Goal: Task Accomplishment & Management: Manage account settings

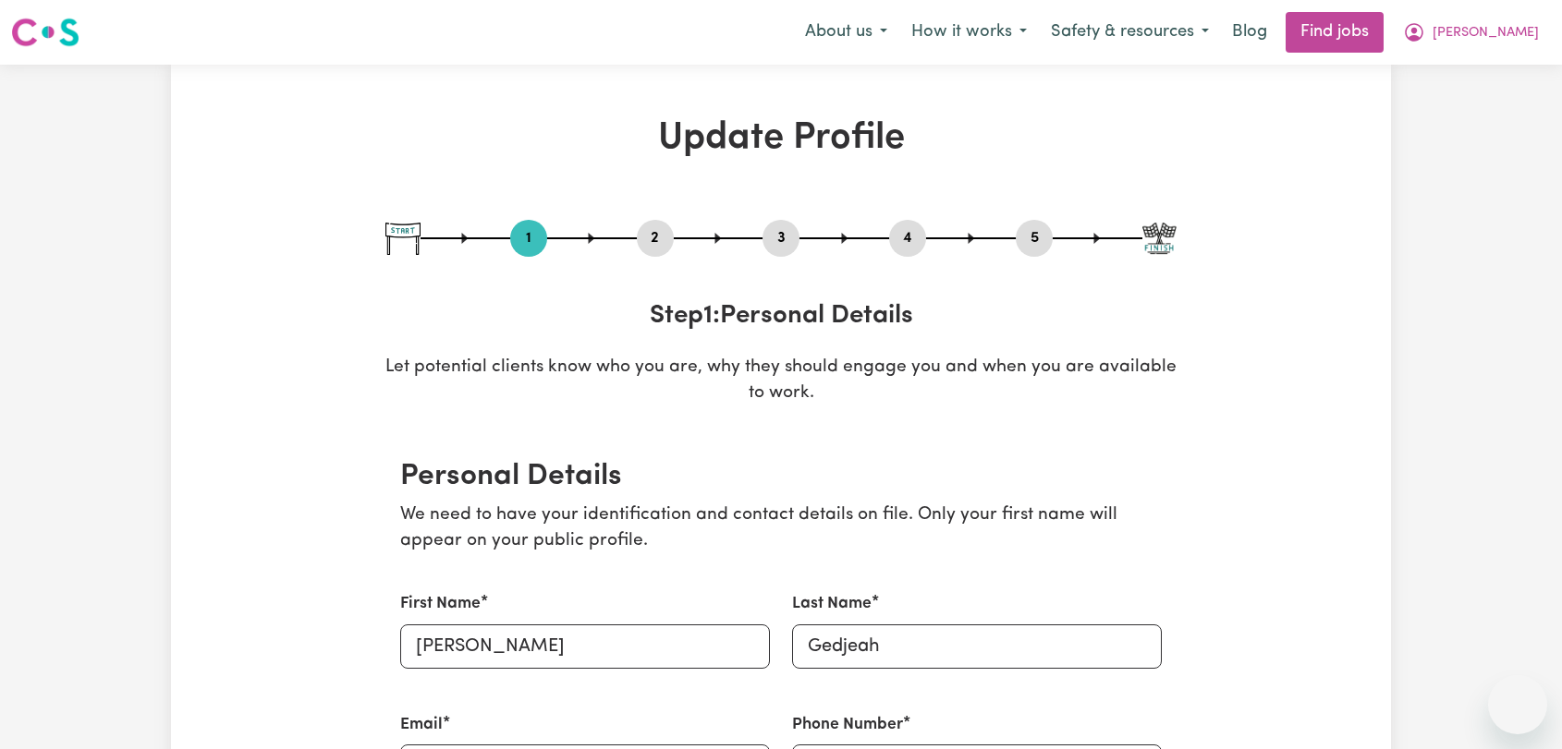
select select "[DEMOGRAPHIC_DATA]"
select select "Australian PR"
select select "Studying a healthcare related degree or qualification"
select select "40"
select select "45"
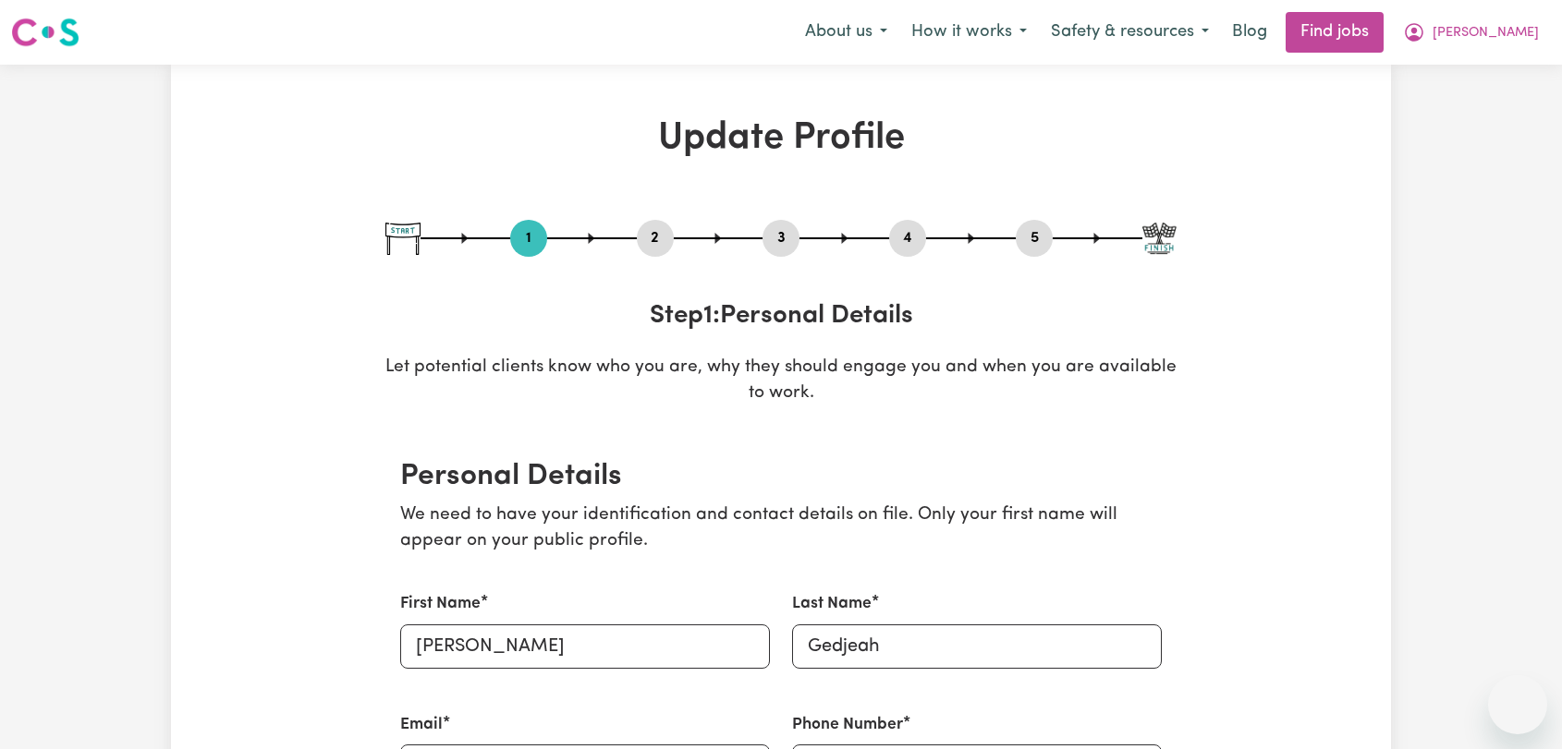
select select "50"
select select "53"
click at [1518, 26] on span "[PERSON_NAME]" at bounding box center [1485, 33] width 106 height 20
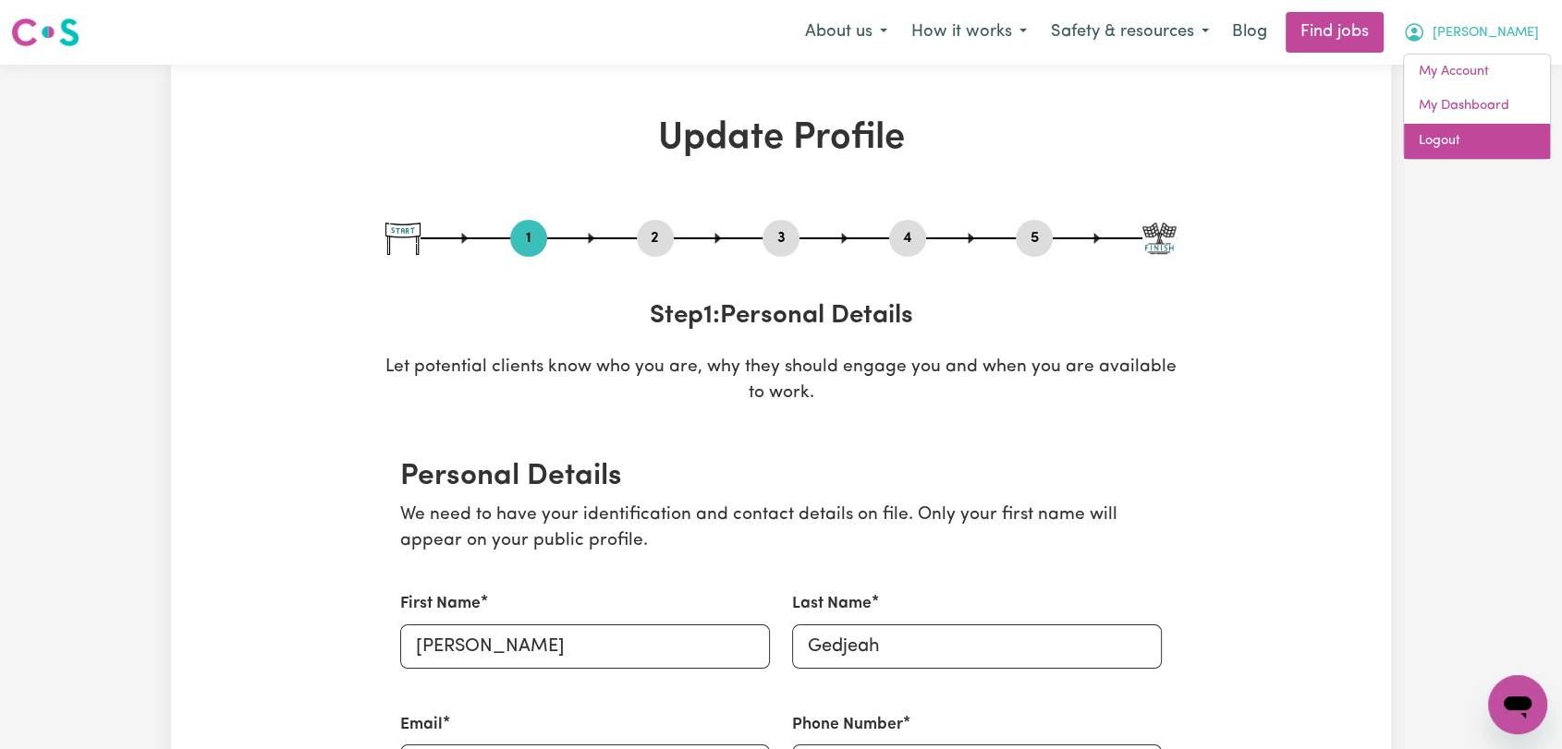
click at [1465, 145] on link "Logout" at bounding box center [1477, 141] width 146 height 35
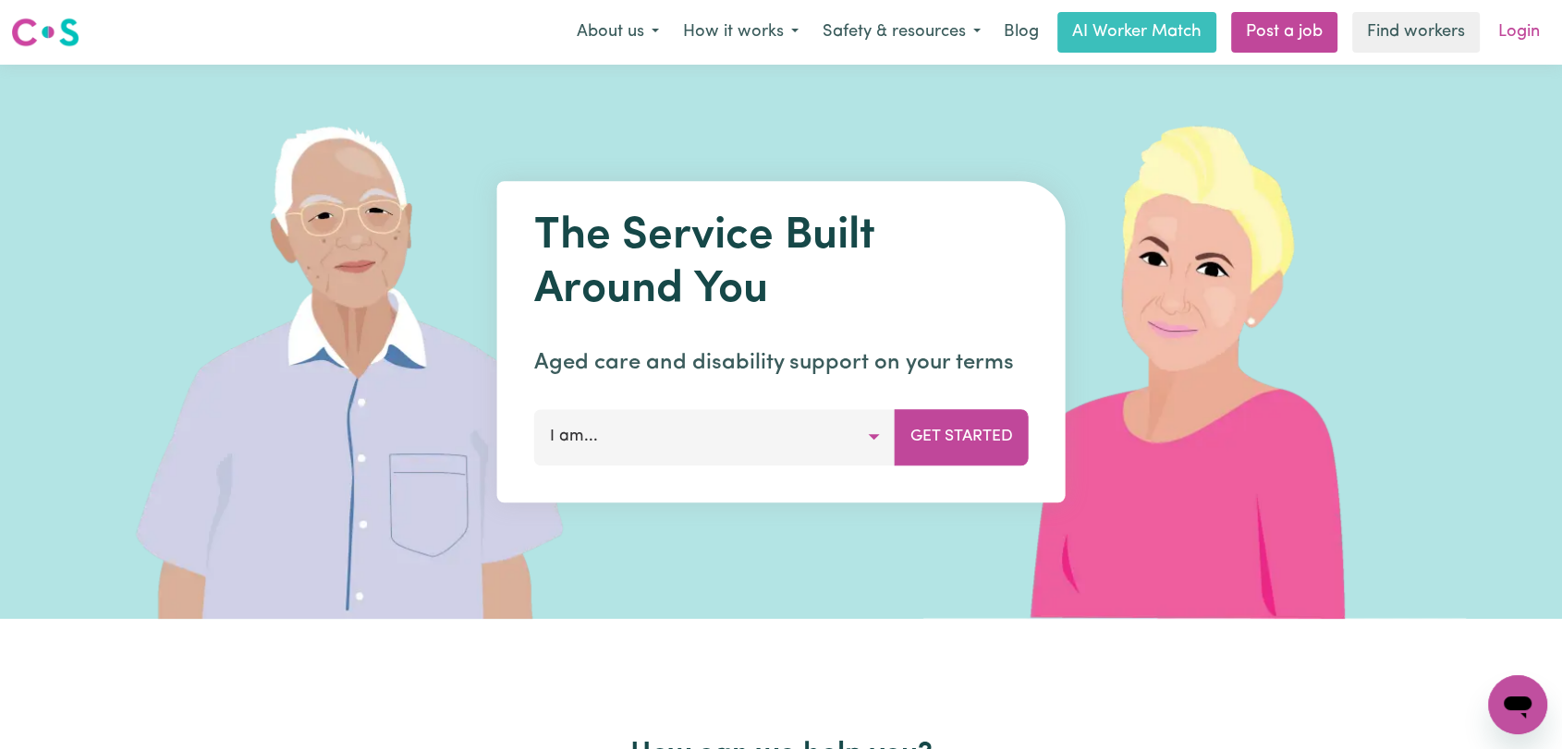
click at [1540, 31] on link "Login" at bounding box center [1519, 32] width 64 height 41
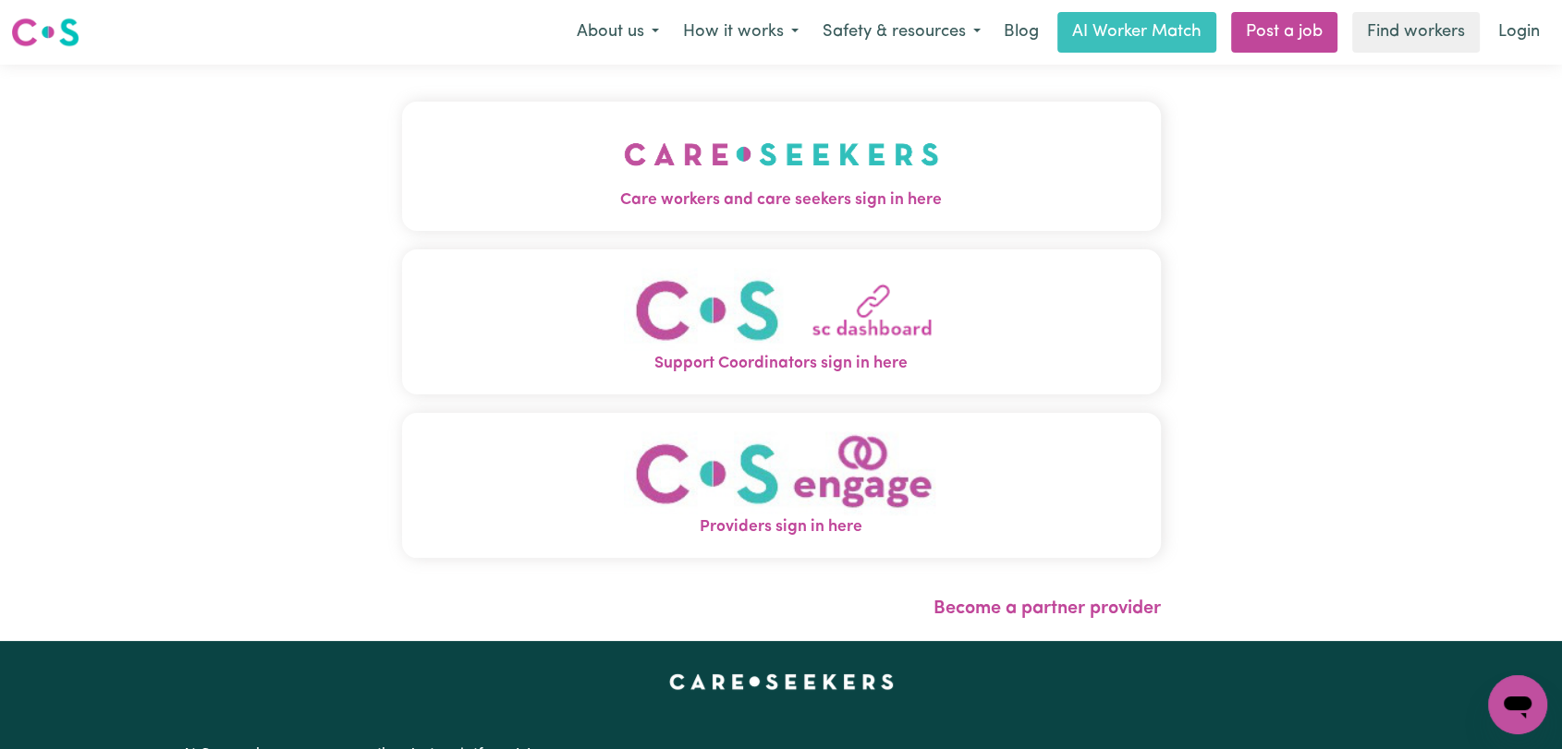
click at [760, 151] on img "Care workers and care seekers sign in here" at bounding box center [781, 154] width 315 height 68
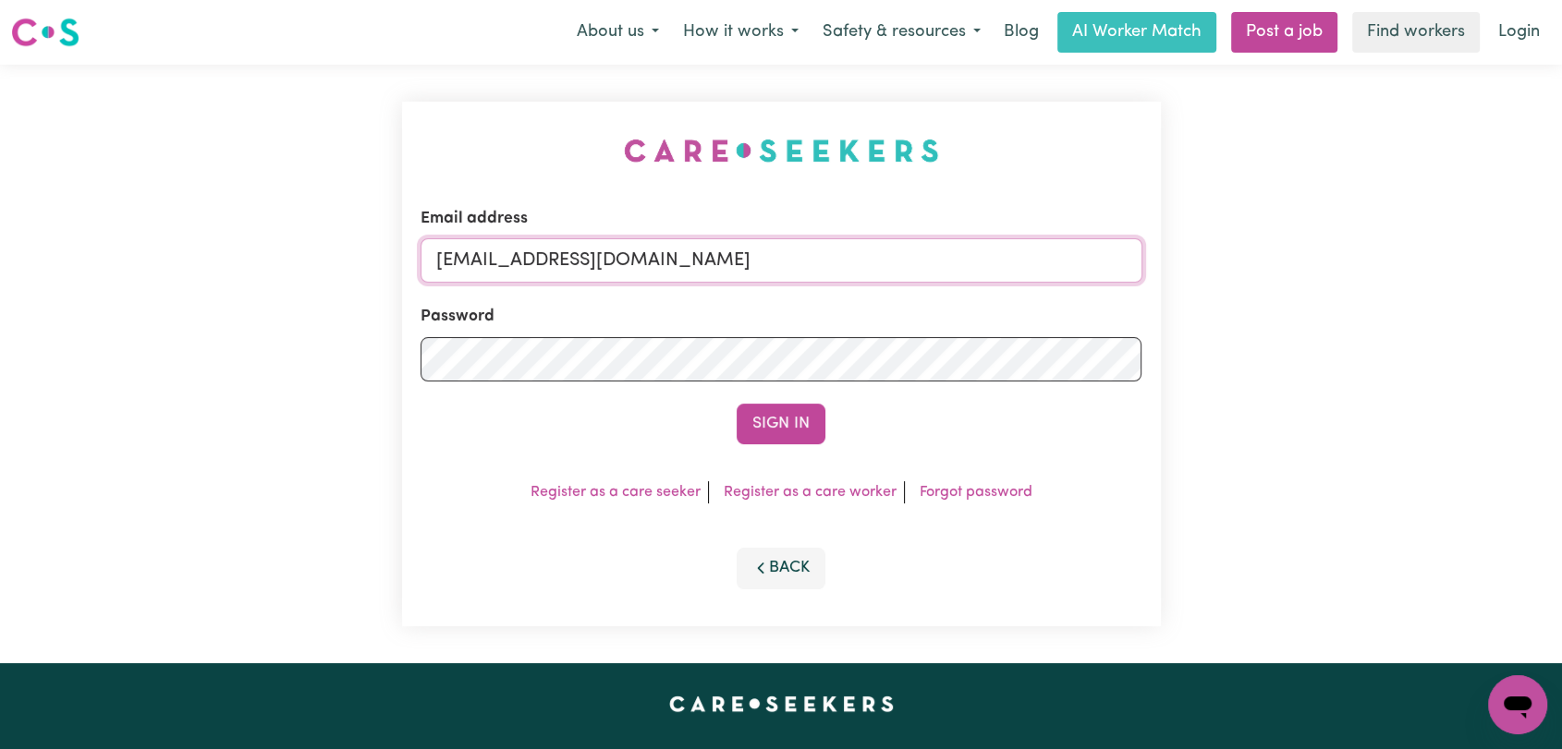
click at [848, 268] on input "[EMAIL_ADDRESS][DOMAIN_NAME]" at bounding box center [781, 260] width 722 height 44
drag, startPoint x: 530, startPoint y: 265, endPoint x: 808, endPoint y: 279, distance: 277.6
click at [808, 279] on input "Superuser~[EMAIL_ADDRESS][DOMAIN_NAME]" at bounding box center [781, 260] width 722 height 44
type input "Superuser~[EMAIL_ADDRESS][DOMAIN_NAME]"
click at [784, 423] on button "Sign In" at bounding box center [780, 424] width 89 height 41
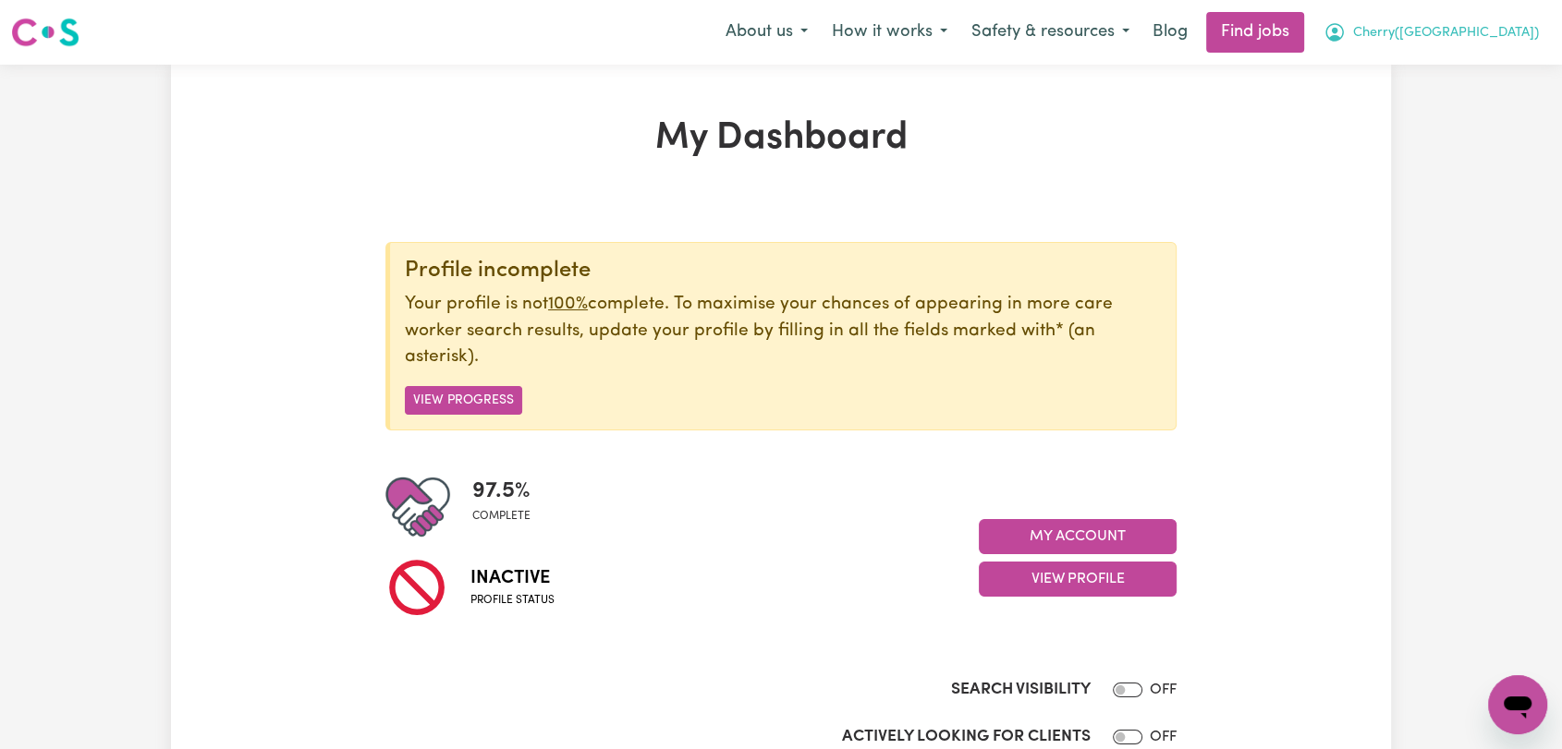
click at [1506, 26] on span "Cherry([GEOGRAPHIC_DATA])" at bounding box center [1446, 33] width 186 height 20
click at [1476, 69] on link "My Account" at bounding box center [1477, 72] width 146 height 35
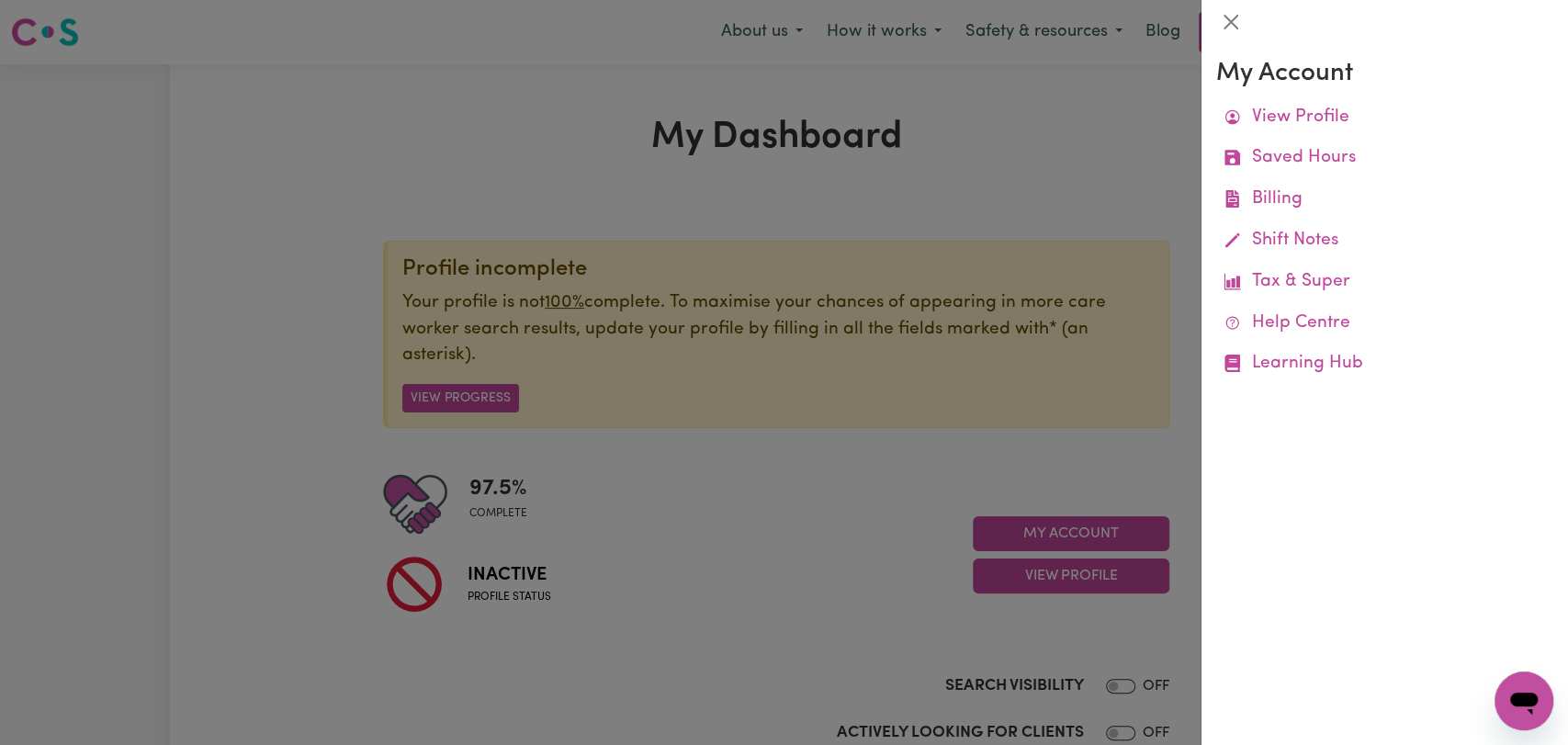
drag, startPoint x: 1001, startPoint y: 132, endPoint x: 1175, endPoint y: 105, distance: 176.1
click at [1007, 135] on div at bounding box center [784, 372] width 1568 height 745
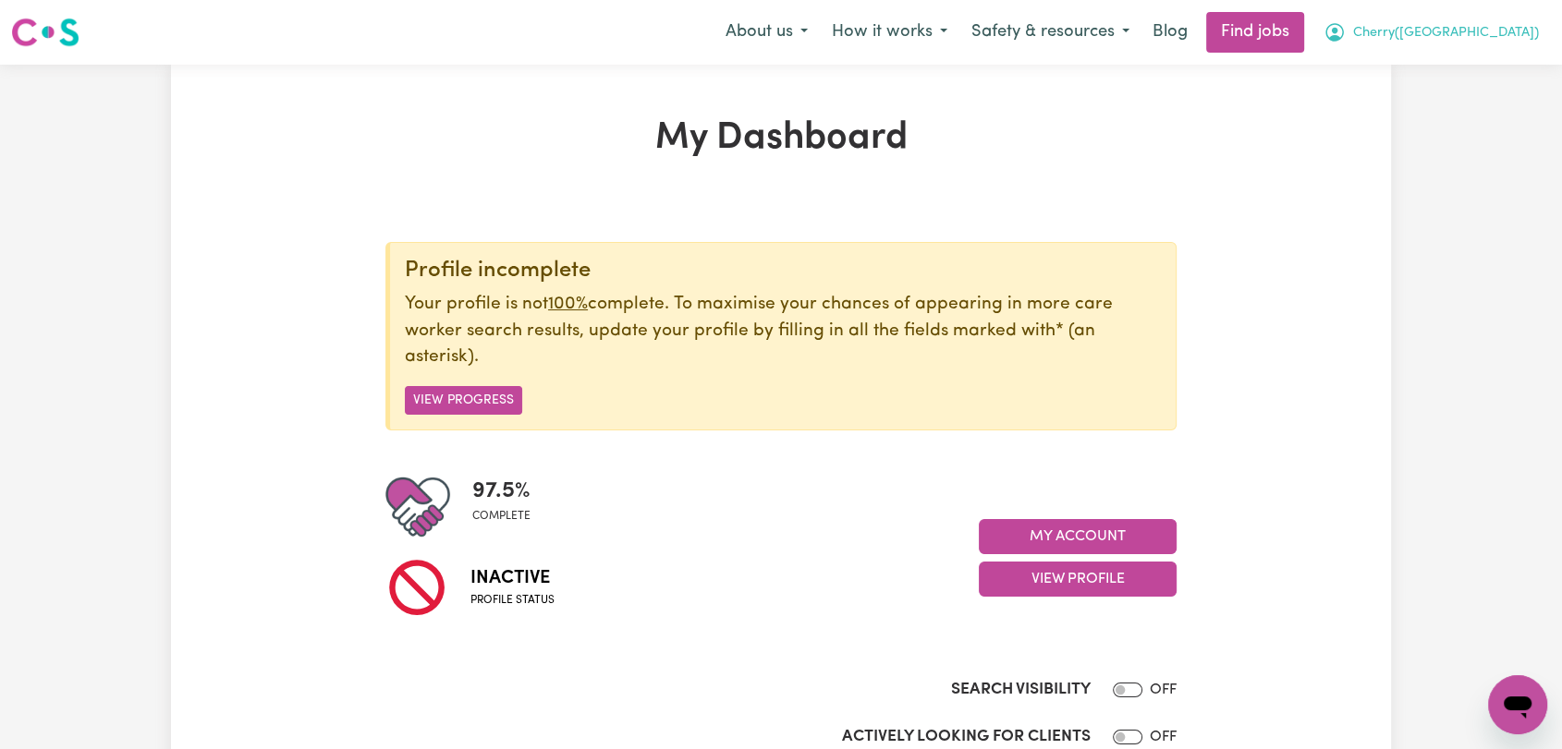
click at [1485, 34] on span "Cherry([GEOGRAPHIC_DATA])" at bounding box center [1446, 33] width 186 height 20
click at [1450, 132] on link "Logout" at bounding box center [1477, 141] width 146 height 35
